Goal: Task Accomplishment & Management: Manage account settings

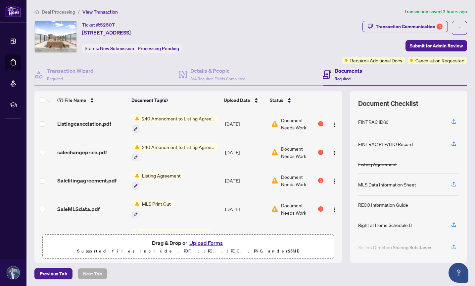
click at [321, 125] on div "Document Needs Work 1" at bounding box center [297, 123] width 52 height 15
click at [424, 27] on div "Transaction Communication 4" at bounding box center [409, 26] width 67 height 11
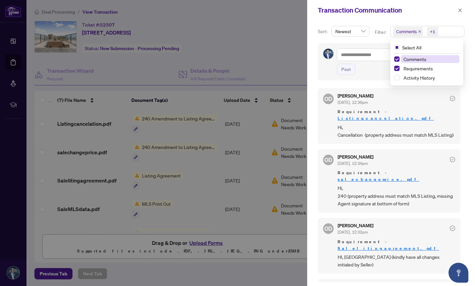
click at [409, 31] on span "Comments" at bounding box center [406, 31] width 21 height 7
click at [395, 59] on span "Select Comments" at bounding box center [396, 58] width 5 height 5
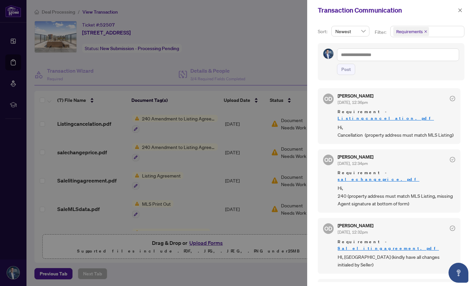
click at [187, 118] on div at bounding box center [237, 143] width 475 height 286
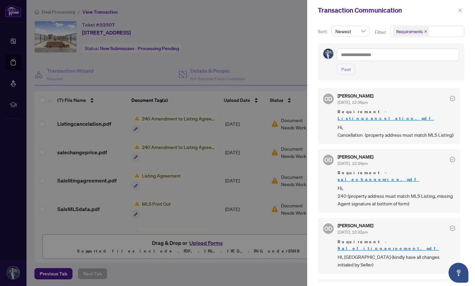
click at [460, 9] on icon "close" at bounding box center [460, 10] width 5 height 5
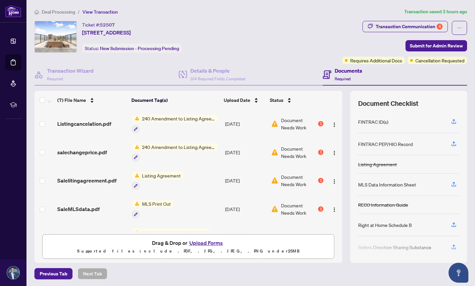
click at [165, 118] on span "240 Amendment to Listing Agreement - Authority to Offer for Sale Price Change/E…" at bounding box center [178, 118] width 79 height 7
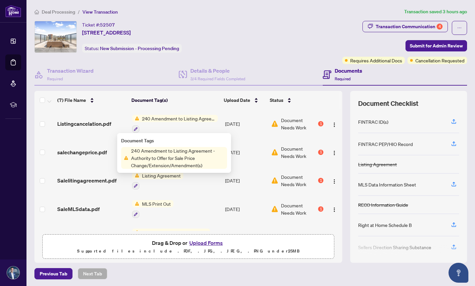
click at [165, 152] on span "240 Amendment to Listing Agreement - Authority to Offer for Sale Price Change/E…" at bounding box center [178, 158] width 99 height 22
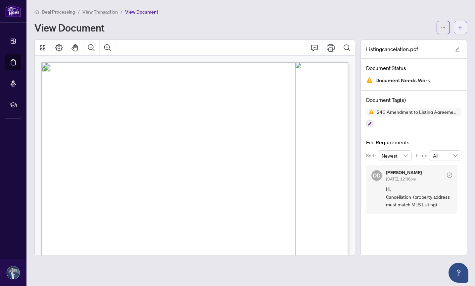
click at [457, 28] on button "button" at bounding box center [460, 27] width 13 height 13
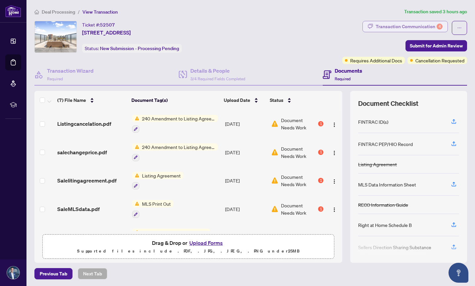
click at [432, 28] on div "Transaction Communication 4" at bounding box center [409, 26] width 67 height 11
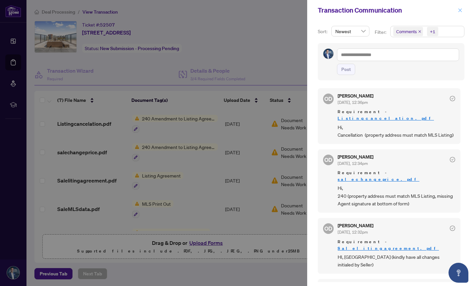
click at [459, 10] on icon "close" at bounding box center [460, 10] width 5 height 5
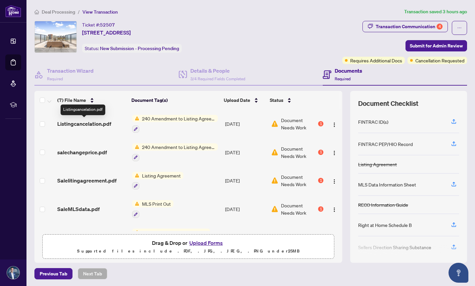
click at [99, 124] on span "Listingcancelation.pdf" at bounding box center [84, 124] width 54 height 8
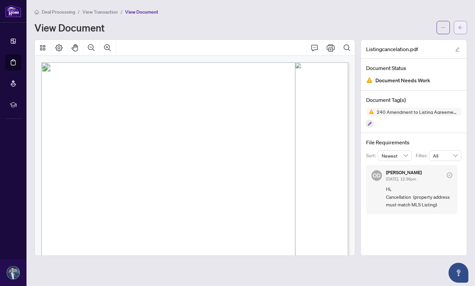
click at [458, 28] on icon "arrow-left" at bounding box center [460, 27] width 5 height 5
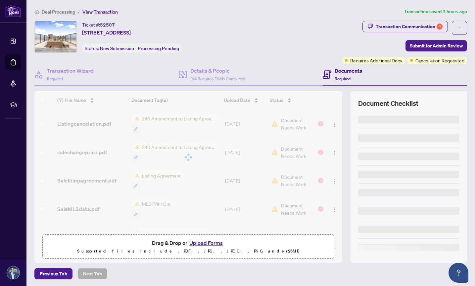
click at [458, 28] on icon "ellipsis" at bounding box center [460, 27] width 4 height 1
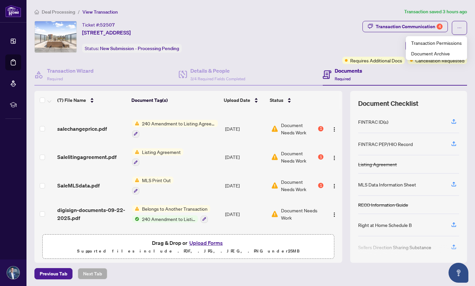
scroll to position [26, 0]
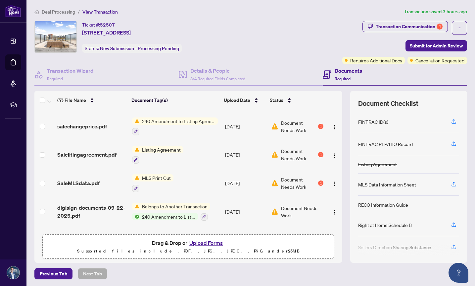
click at [177, 119] on span "240 Amendment to Listing Agreement - Authority to Offer for Sale Price Change/E…" at bounding box center [178, 120] width 79 height 7
click at [435, 27] on div "Transaction Communication 4" at bounding box center [409, 26] width 67 height 11
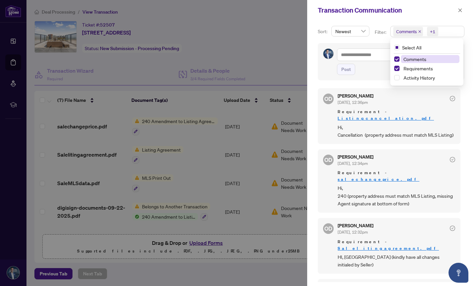
click at [404, 31] on span "Comments" at bounding box center [406, 31] width 21 height 7
click at [396, 59] on span "Select Comments" at bounding box center [396, 58] width 5 height 5
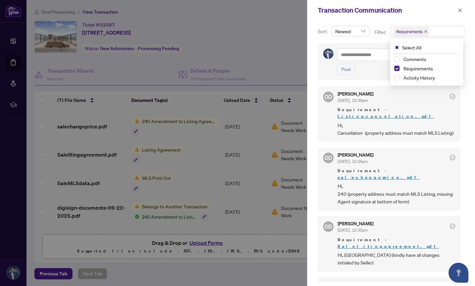
scroll to position [0, 0]
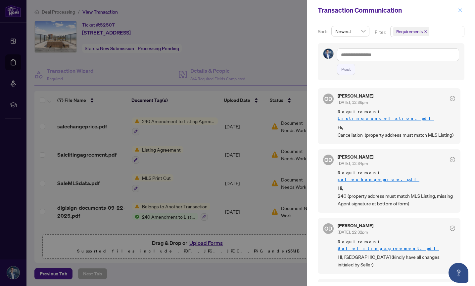
click at [460, 9] on icon "close" at bounding box center [460, 10] width 5 height 5
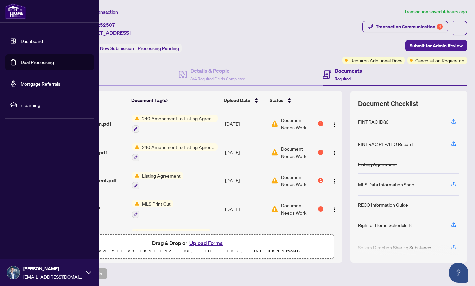
click at [29, 60] on link "Deal Processing" at bounding box center [37, 62] width 33 height 6
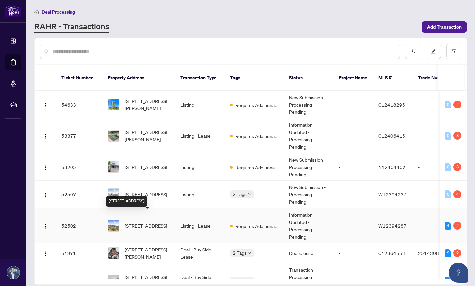
click at [143, 222] on span "[STREET_ADDRESS]" at bounding box center [146, 225] width 42 height 7
